Goal: Find specific page/section: Find specific page/section

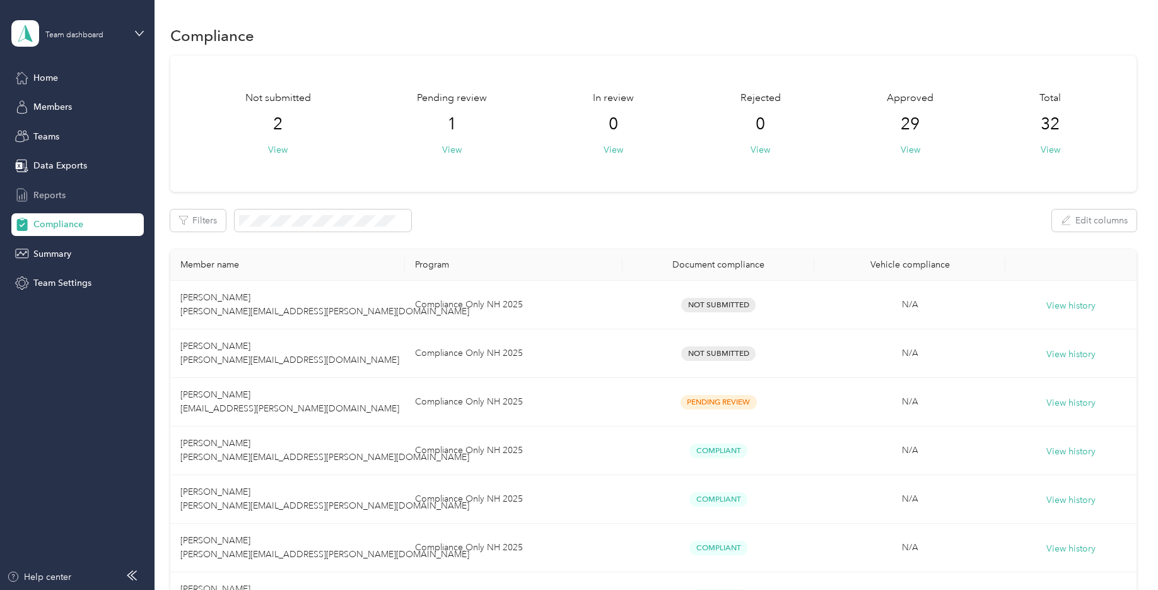
click at [65, 197] on div "Reports" at bounding box center [77, 195] width 132 height 23
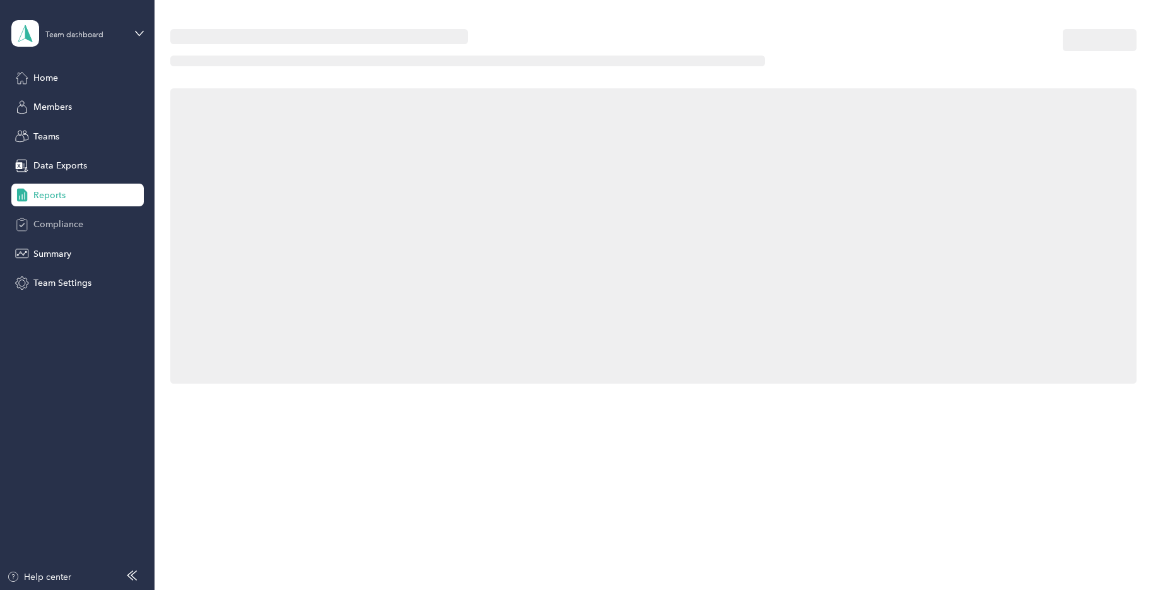
click at [61, 219] on span "Compliance" at bounding box center [58, 224] width 50 height 13
